Goal: Book appointment/travel/reservation

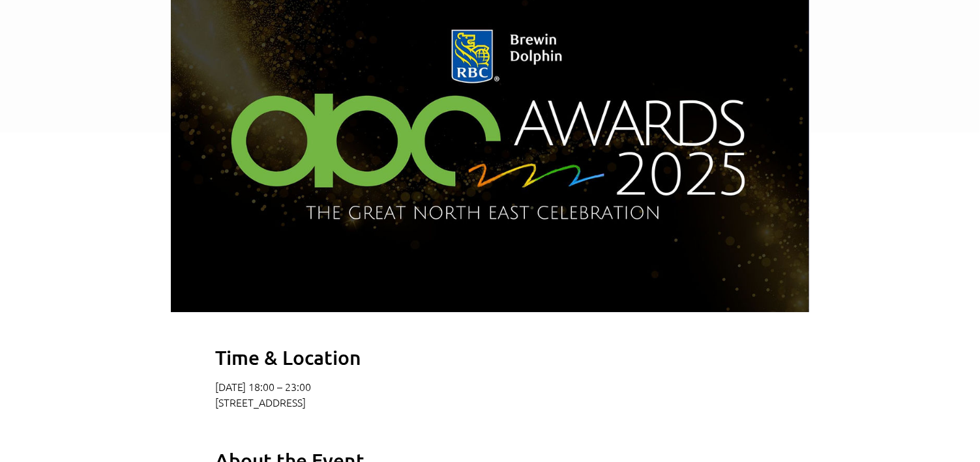
scroll to position [429, 0]
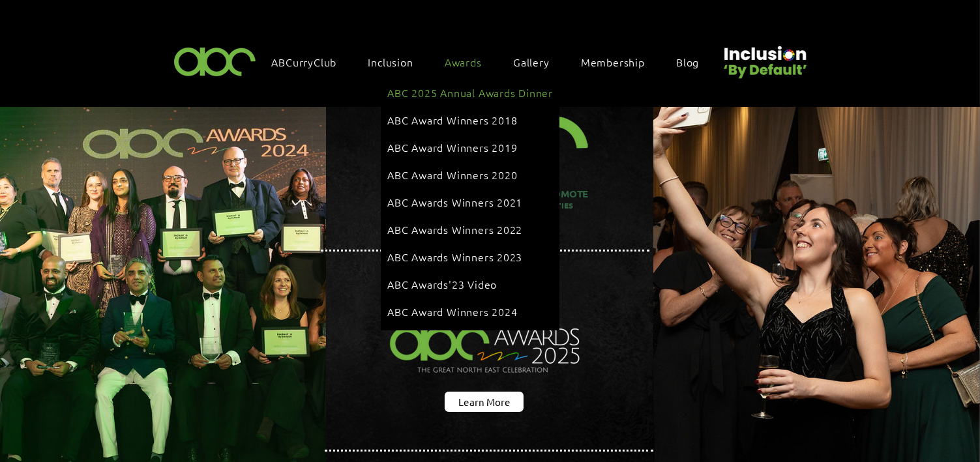
click at [460, 88] on span "ABC 2025 Annual Awards Dinner" at bounding box center [470, 92] width 166 height 14
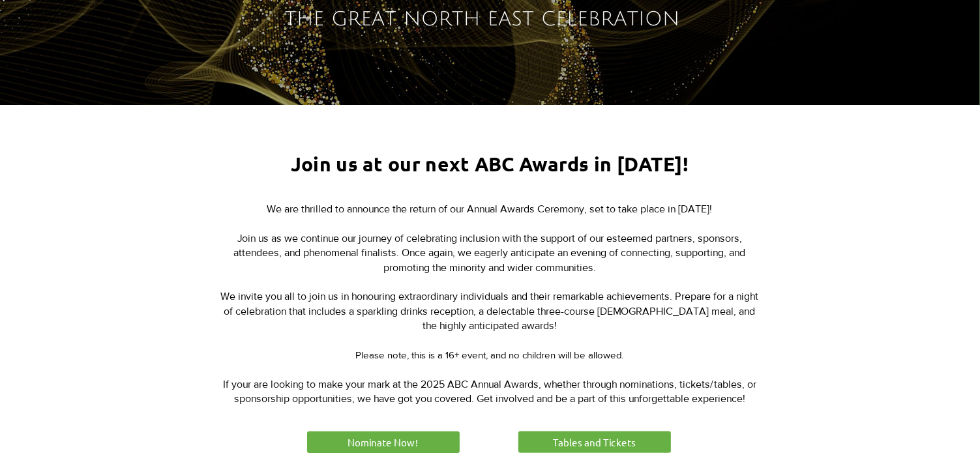
scroll to position [575, 0]
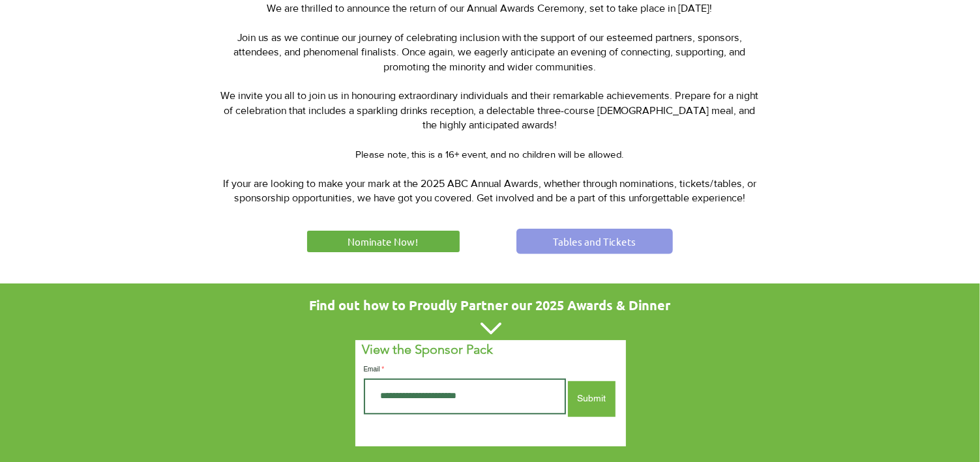
click at [566, 239] on span "Tables and Tickets" at bounding box center [594, 242] width 83 height 14
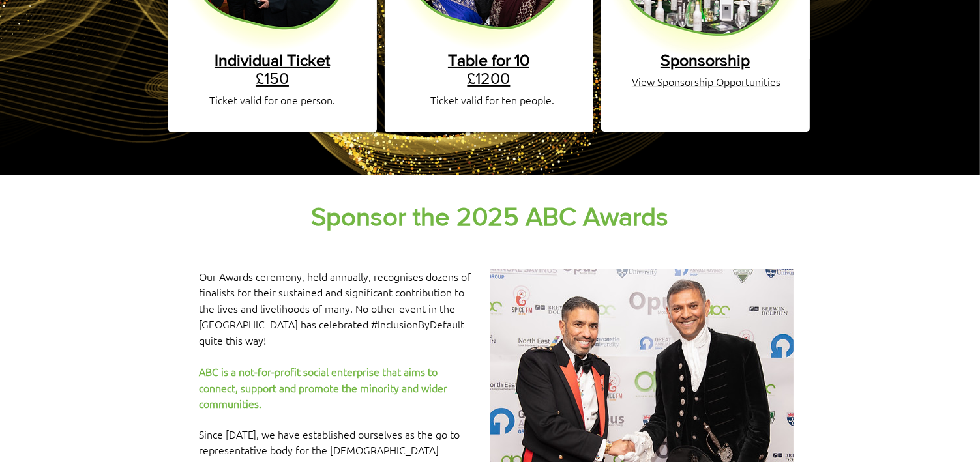
scroll to position [426, 0]
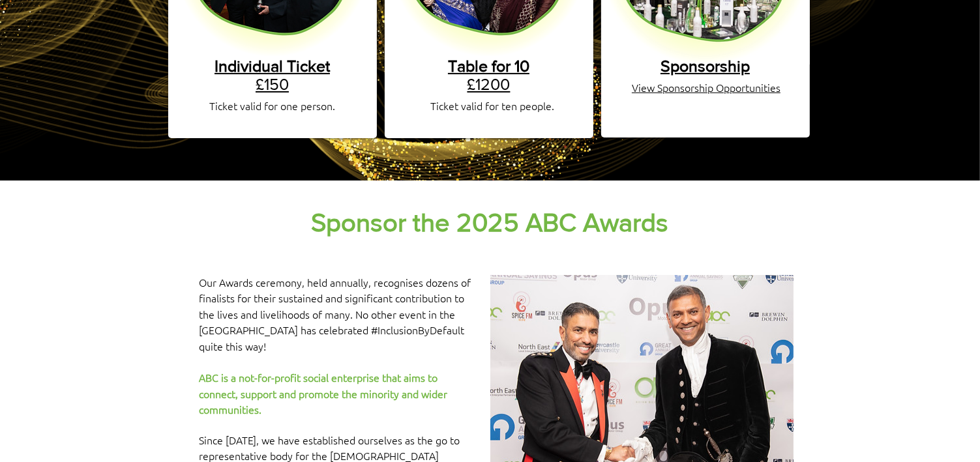
click at [482, 57] on span "Table for 10" at bounding box center [488, 66] width 81 height 18
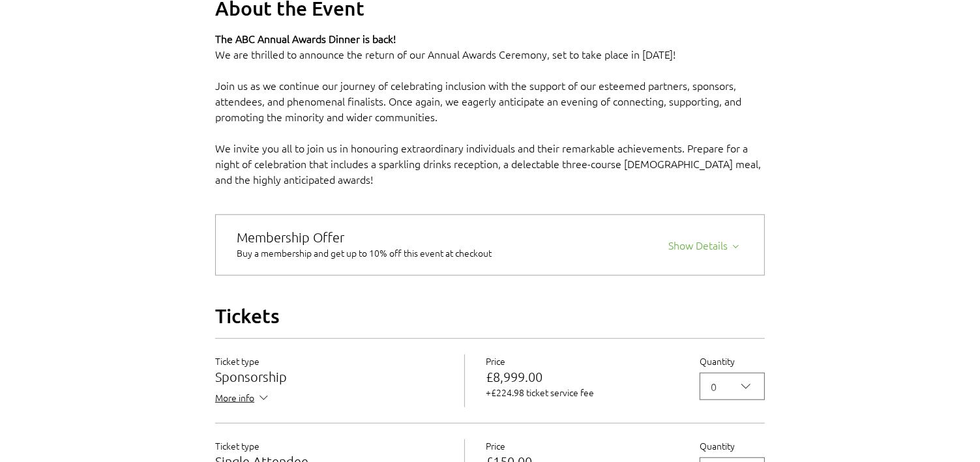
scroll to position [911, 0]
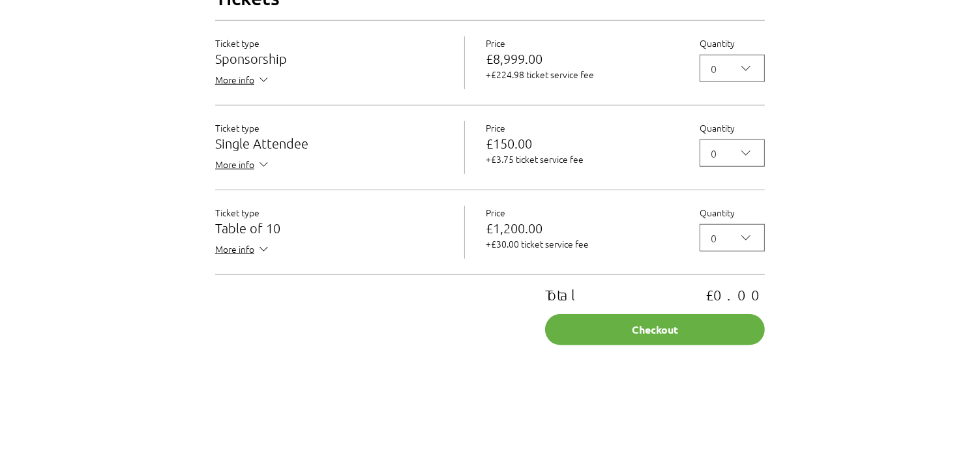
scroll to position [1210, 0]
